Goal: Transaction & Acquisition: Purchase product/service

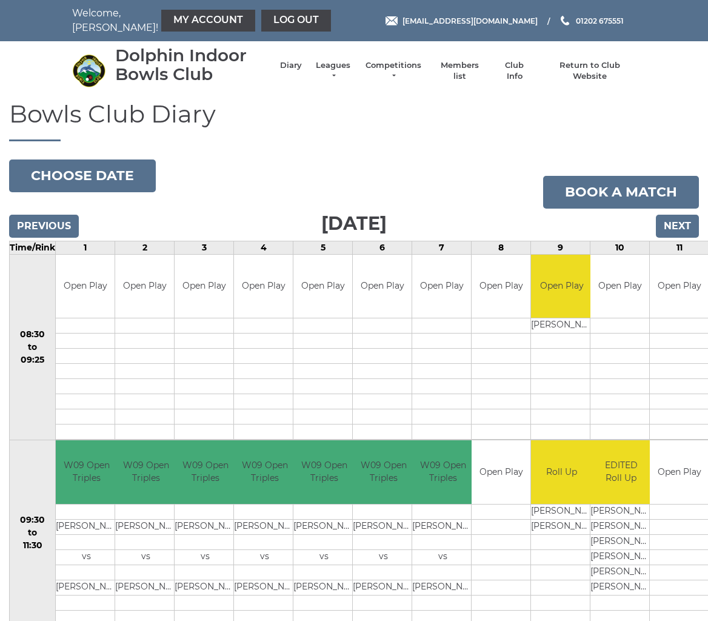
scroll to position [0, 5]
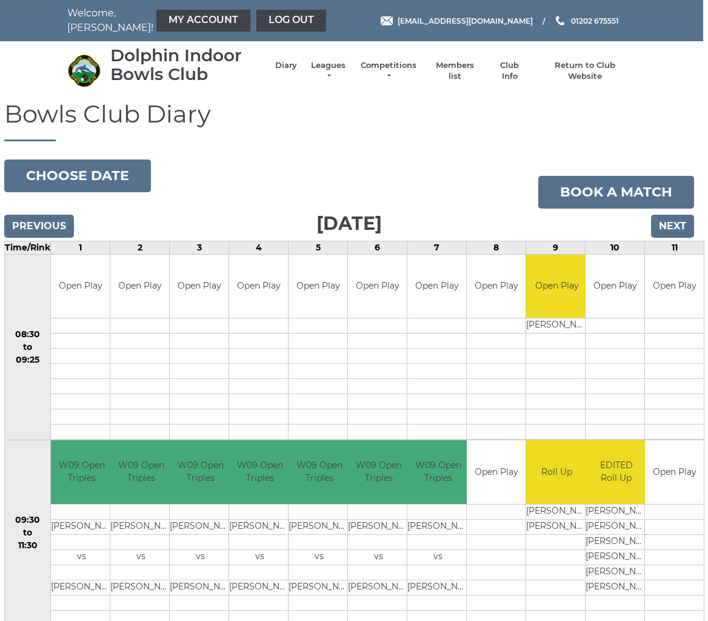
click at [677, 223] on input "Next" at bounding box center [672, 226] width 43 height 23
click at [688, 215] on input "Next" at bounding box center [672, 226] width 43 height 23
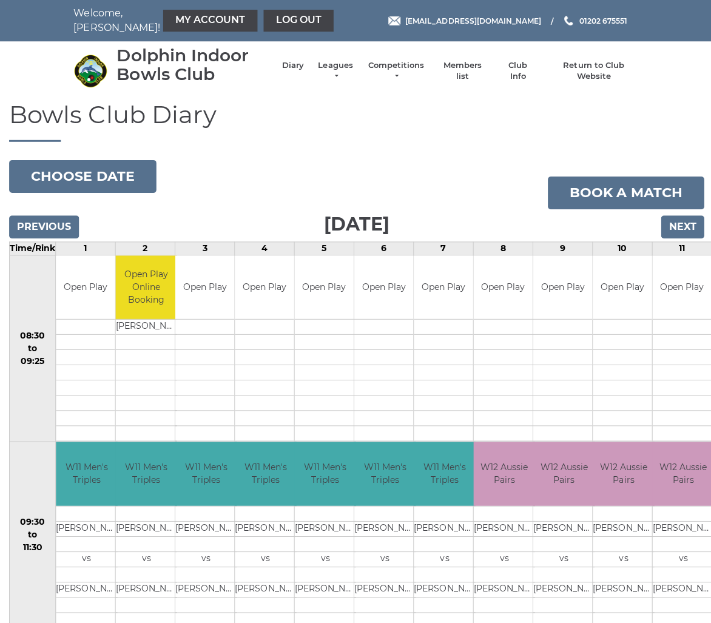
click at [673, 226] on input "Next" at bounding box center [680, 226] width 43 height 23
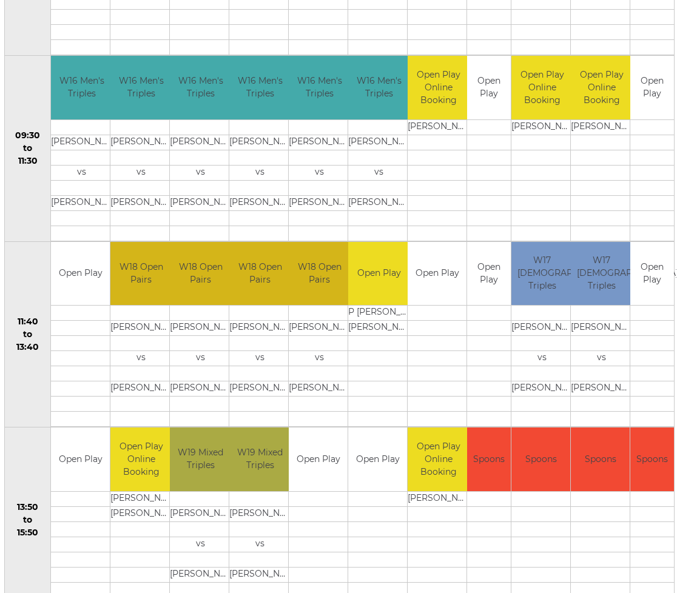
scroll to position [385, 4]
click at [537, 543] on td at bounding box center [541, 544] width 59 height 15
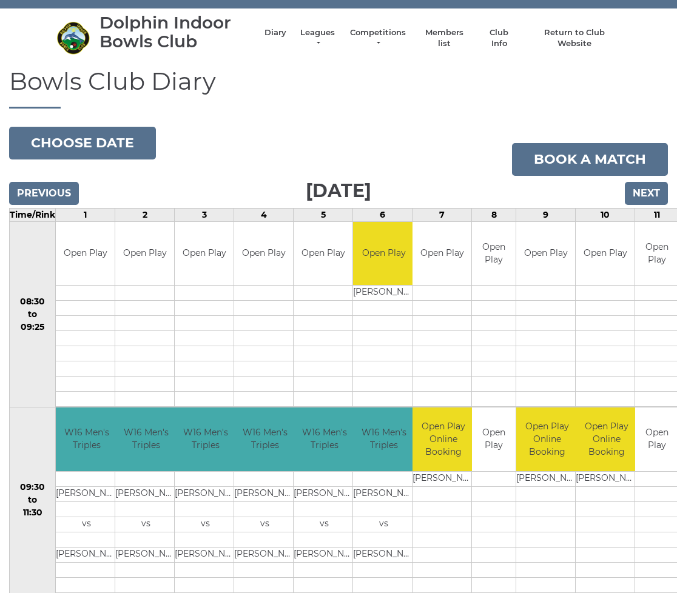
scroll to position [0, 0]
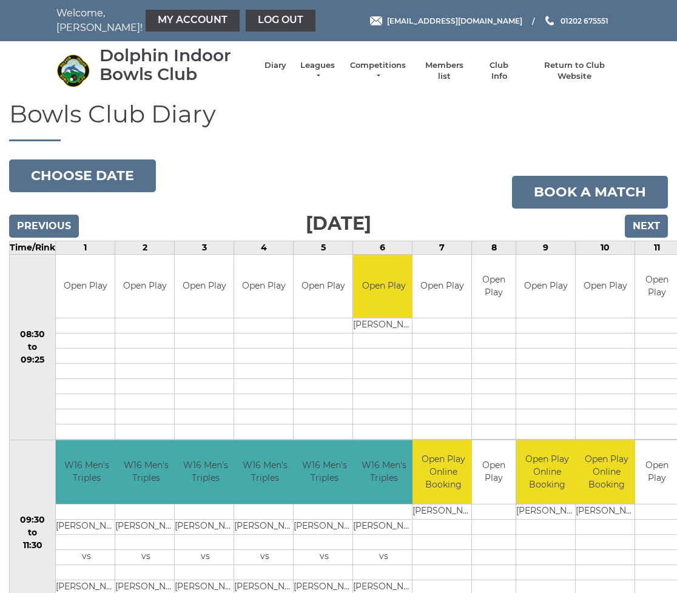
click at [643, 225] on input "Next" at bounding box center [646, 226] width 43 height 23
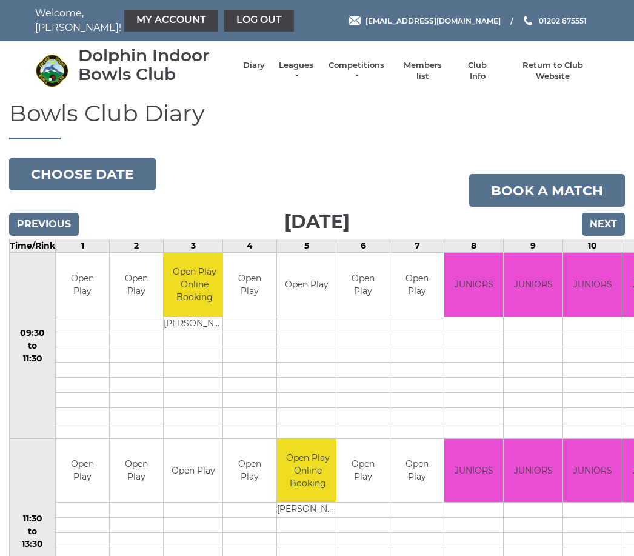
click at [600, 224] on input "Next" at bounding box center [603, 224] width 43 height 23
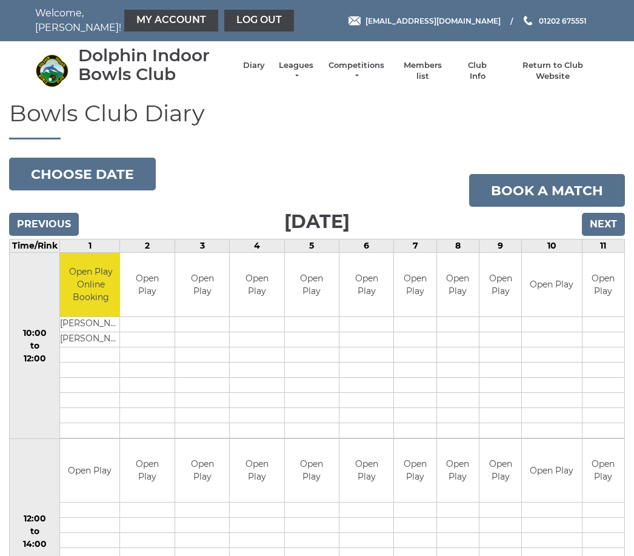
click at [601, 226] on input "Next" at bounding box center [603, 224] width 43 height 23
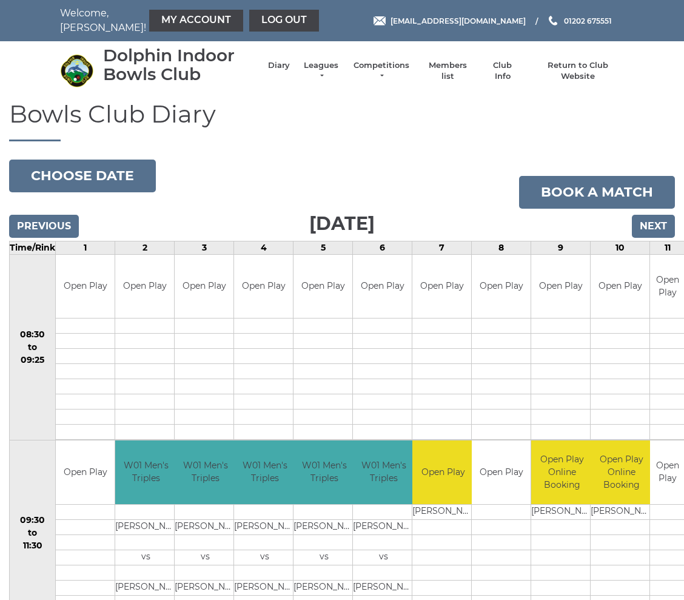
click at [35, 235] on input "Previous" at bounding box center [44, 226] width 70 height 23
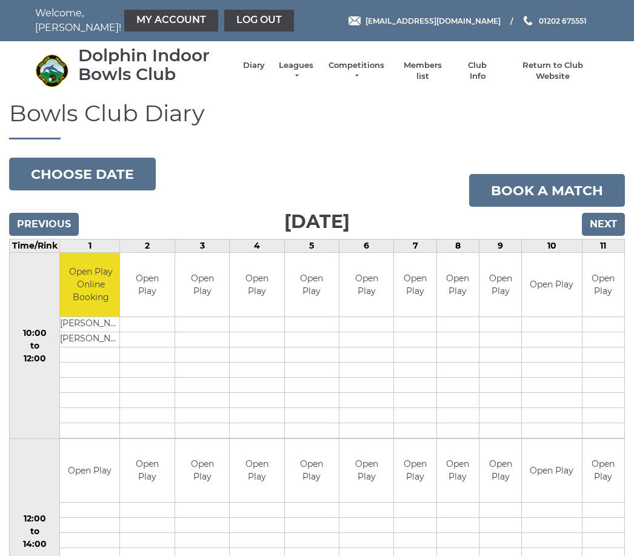
click at [30, 224] on input "Previous" at bounding box center [44, 224] width 70 height 23
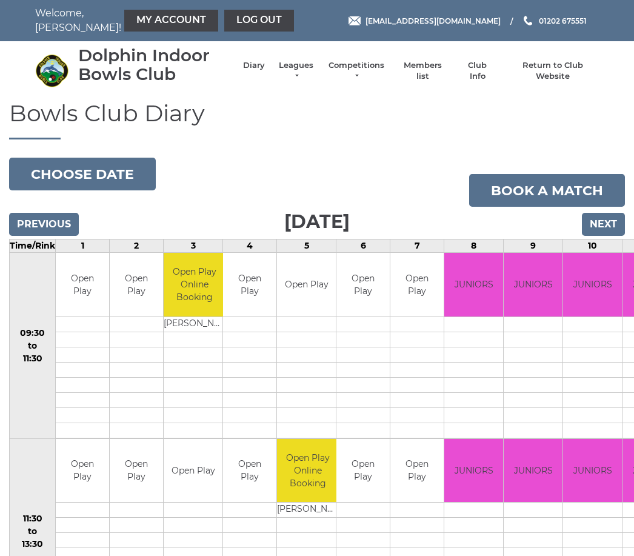
click at [606, 224] on input "Next" at bounding box center [603, 224] width 43 height 23
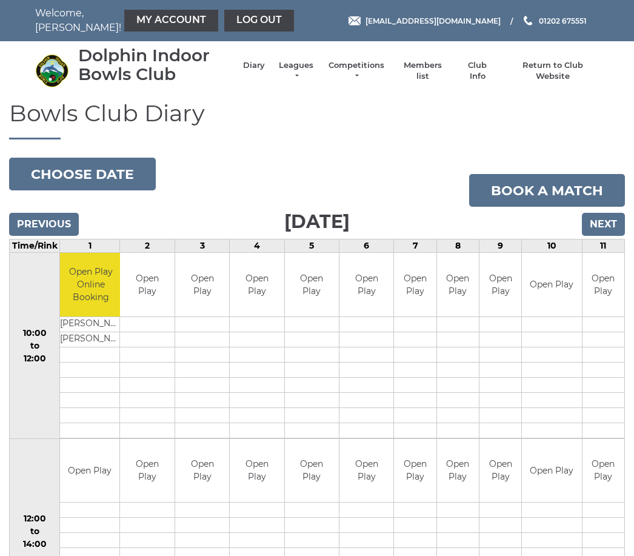
click at [608, 224] on input "Next" at bounding box center [603, 224] width 43 height 23
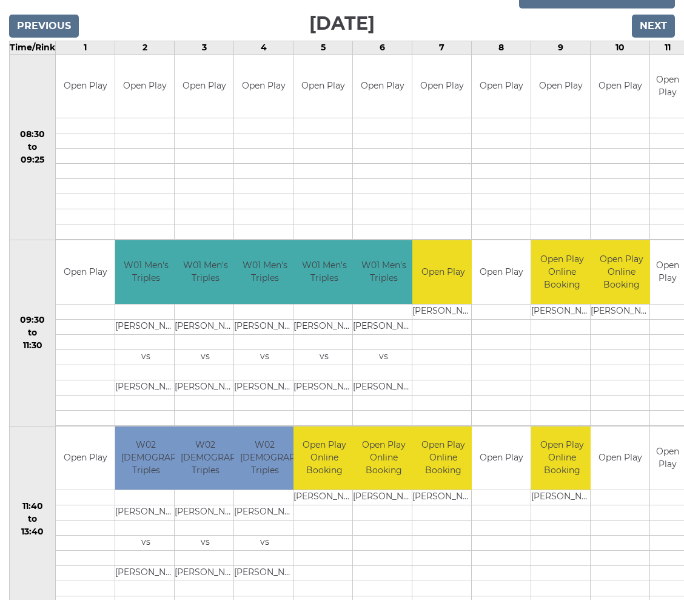
scroll to position [131, 0]
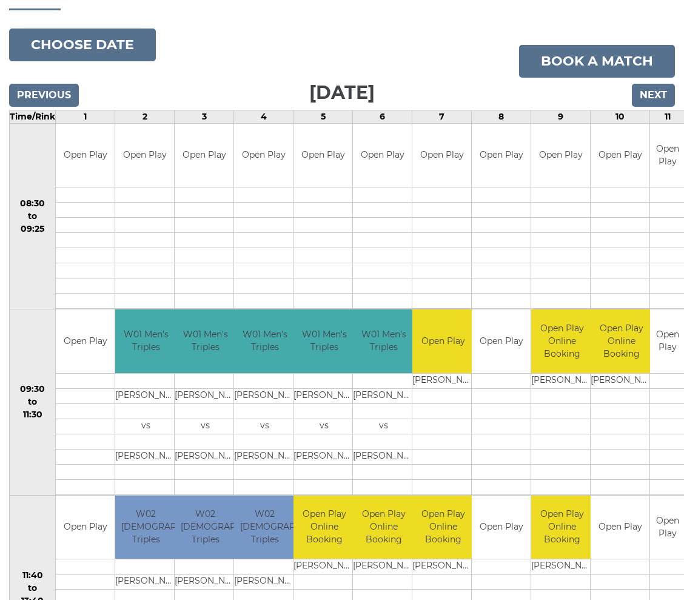
click at [648, 88] on input "Next" at bounding box center [653, 95] width 43 height 23
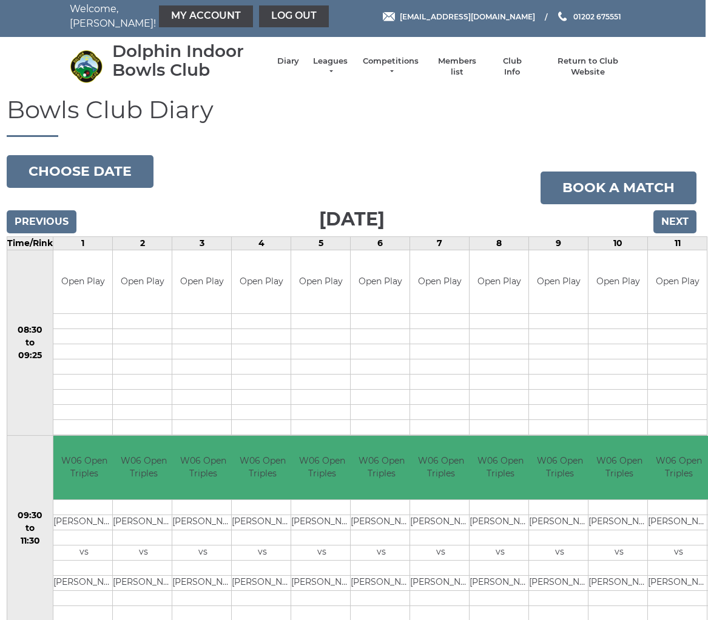
scroll to position [0, 2]
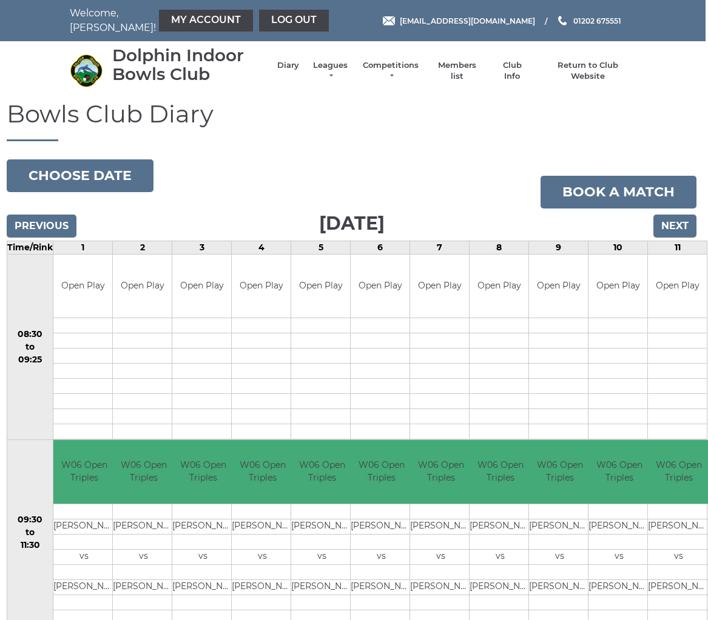
click at [669, 219] on input "Next" at bounding box center [674, 226] width 43 height 23
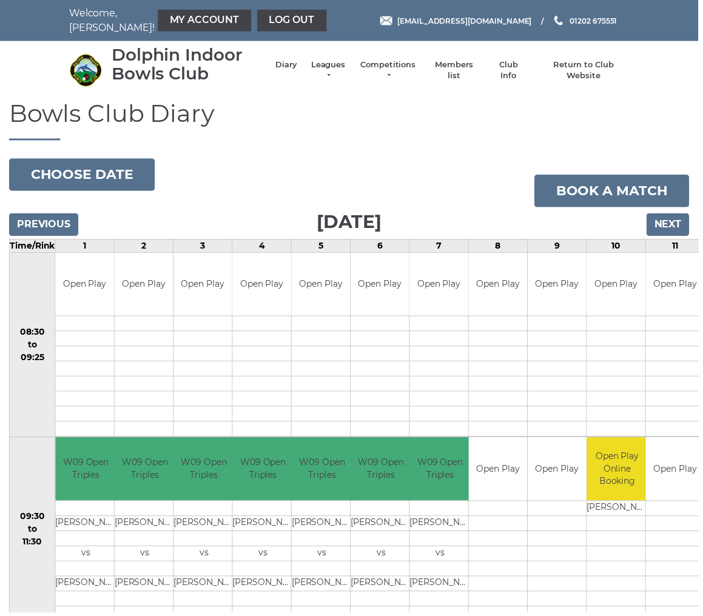
click at [674, 221] on input "Next" at bounding box center [672, 226] width 43 height 23
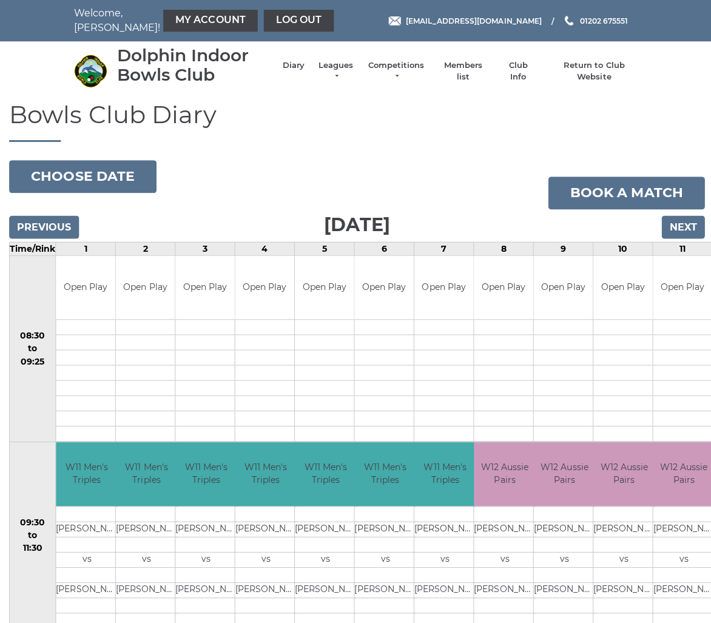
click at [678, 224] on input "Next" at bounding box center [680, 226] width 43 height 23
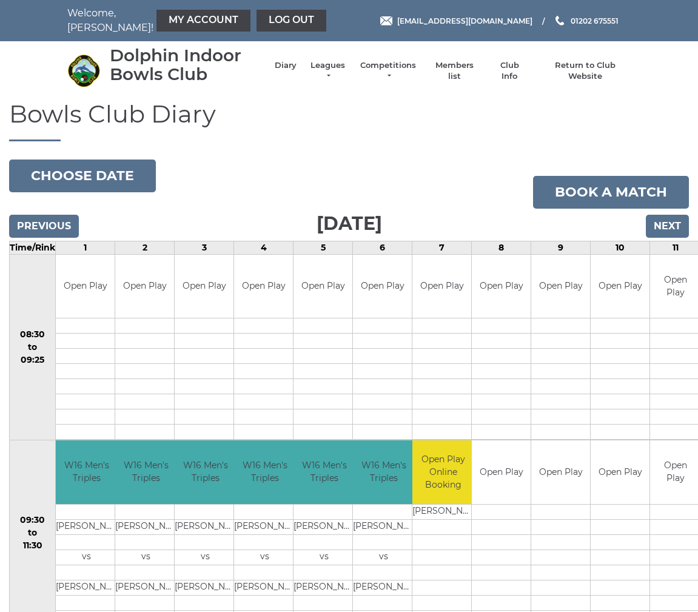
click at [159, 24] on link "My Account" at bounding box center [203, 21] width 94 height 22
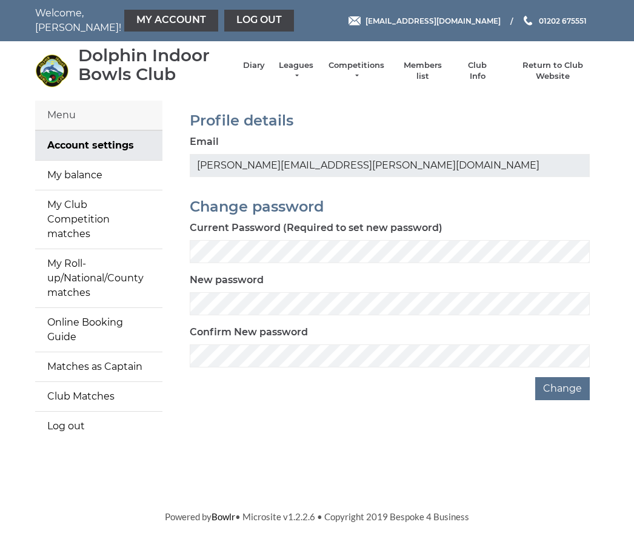
click at [101, 180] on link "My balance" at bounding box center [98, 175] width 127 height 29
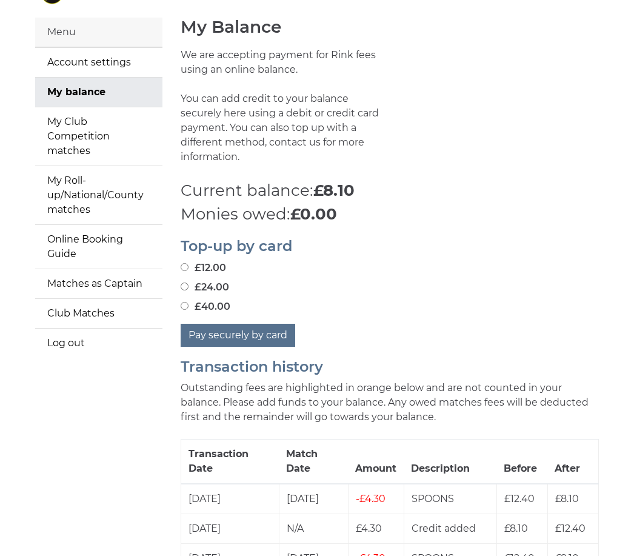
scroll to position [82, 0]
click at [189, 301] on label "£40.00" at bounding box center [206, 308] width 50 height 15
click at [189, 303] on input "£40.00" at bounding box center [185, 307] width 8 height 8
radio input "true"
click at [250, 325] on button "Pay securely by card" at bounding box center [238, 336] width 115 height 23
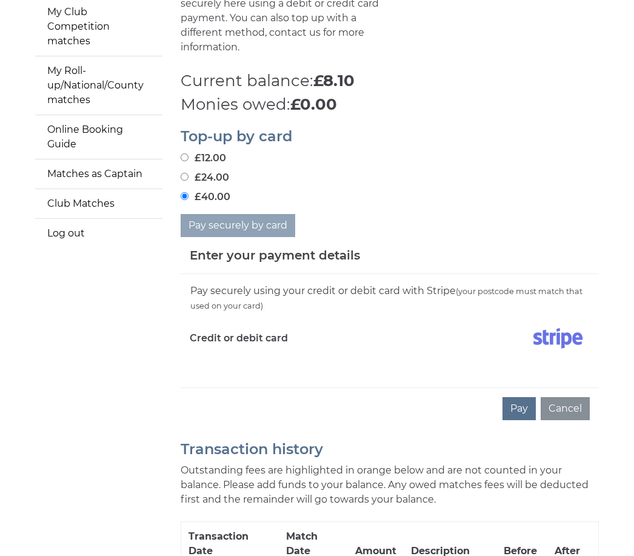
scroll to position [213, 0]
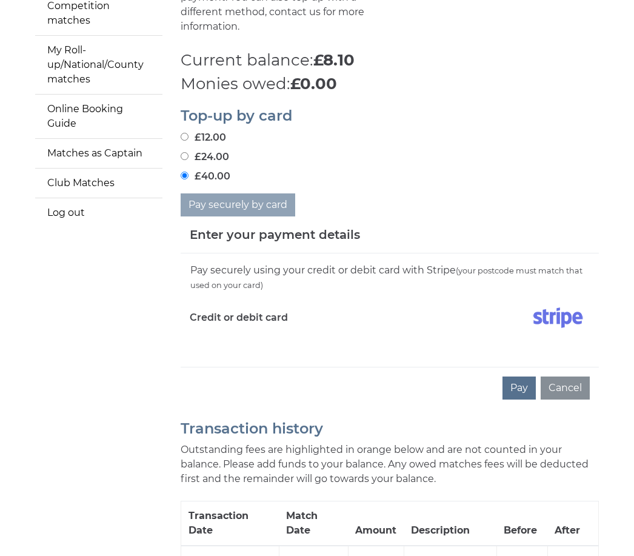
click at [218, 336] on div "Pay securely using your credit or debit card with Stripe (your postcode must ma…" at bounding box center [390, 310] width 418 height 113
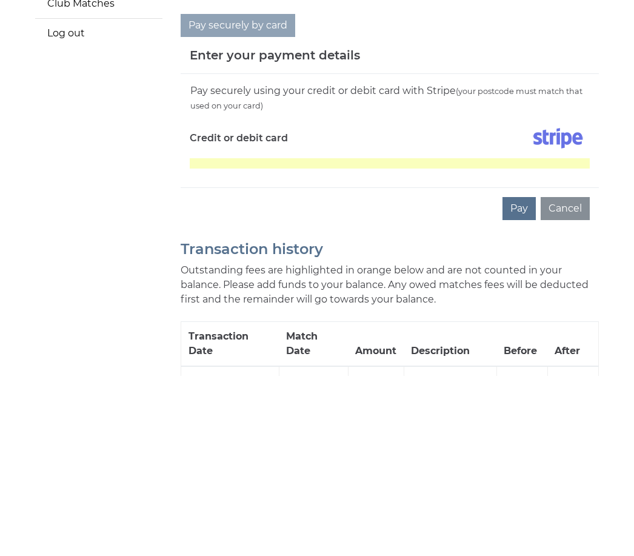
click at [554, 254] on div "Pay securely using your credit or debit card with Stripe (your postcode must ma…" at bounding box center [390, 310] width 418 height 113
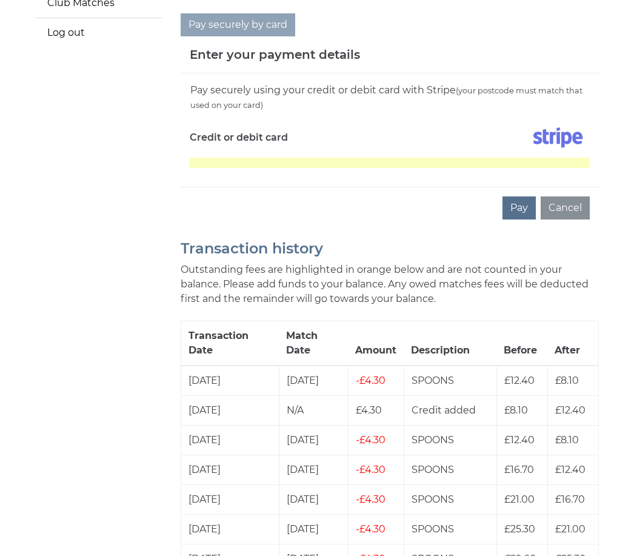
scroll to position [393, 0]
click at [520, 197] on button "Pay" at bounding box center [519, 208] width 33 height 23
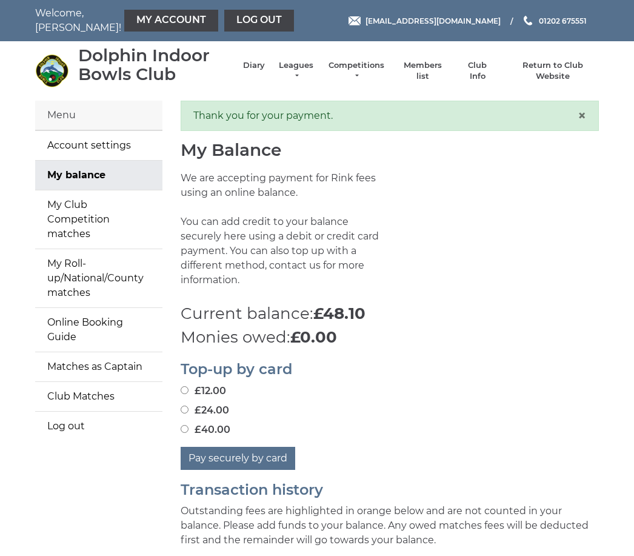
click at [224, 21] on link "Log out" at bounding box center [259, 21] width 70 height 22
